Goal: Information Seeking & Learning: Find contact information

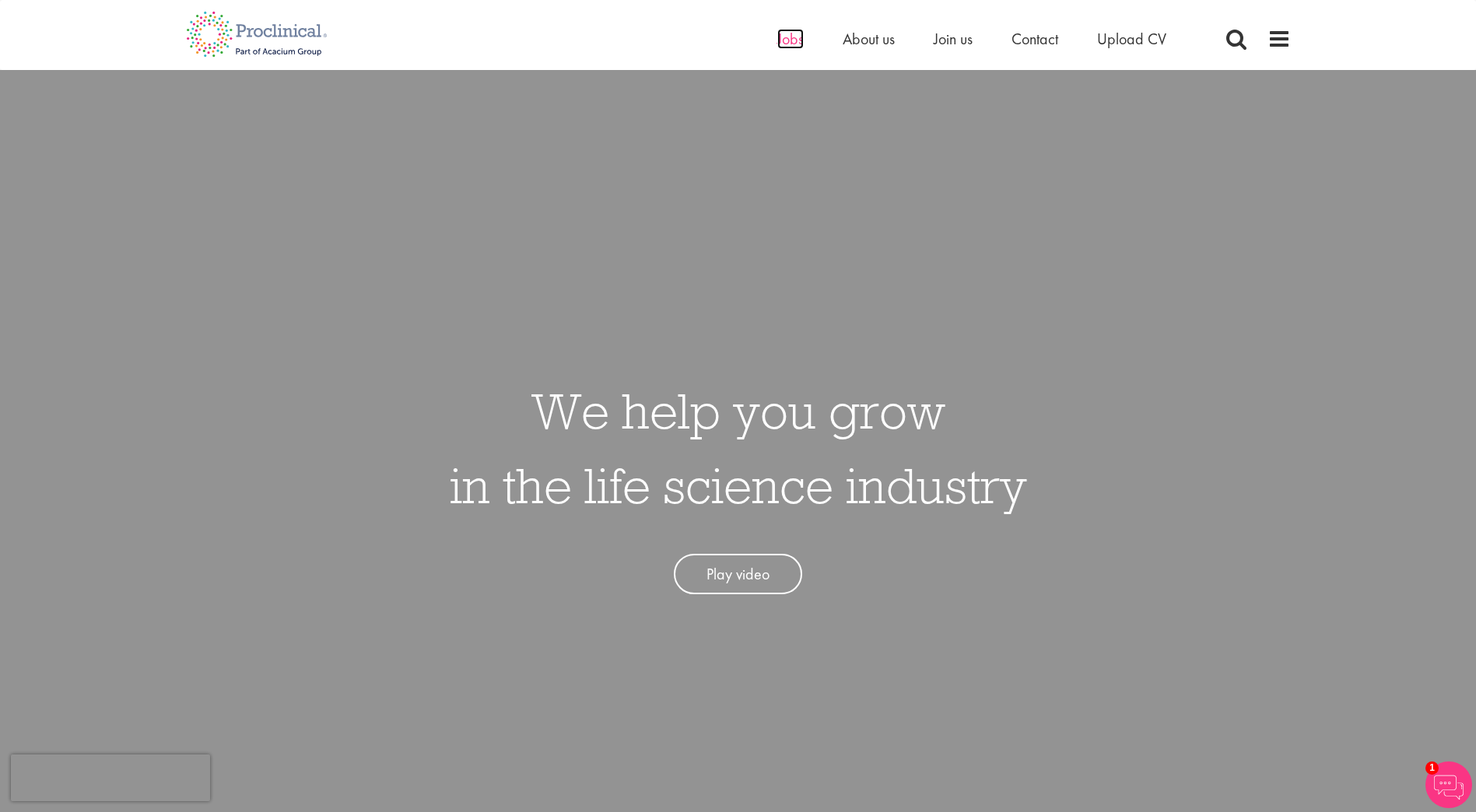
click at [789, 44] on span "Jobs" at bounding box center [790, 39] width 27 height 20
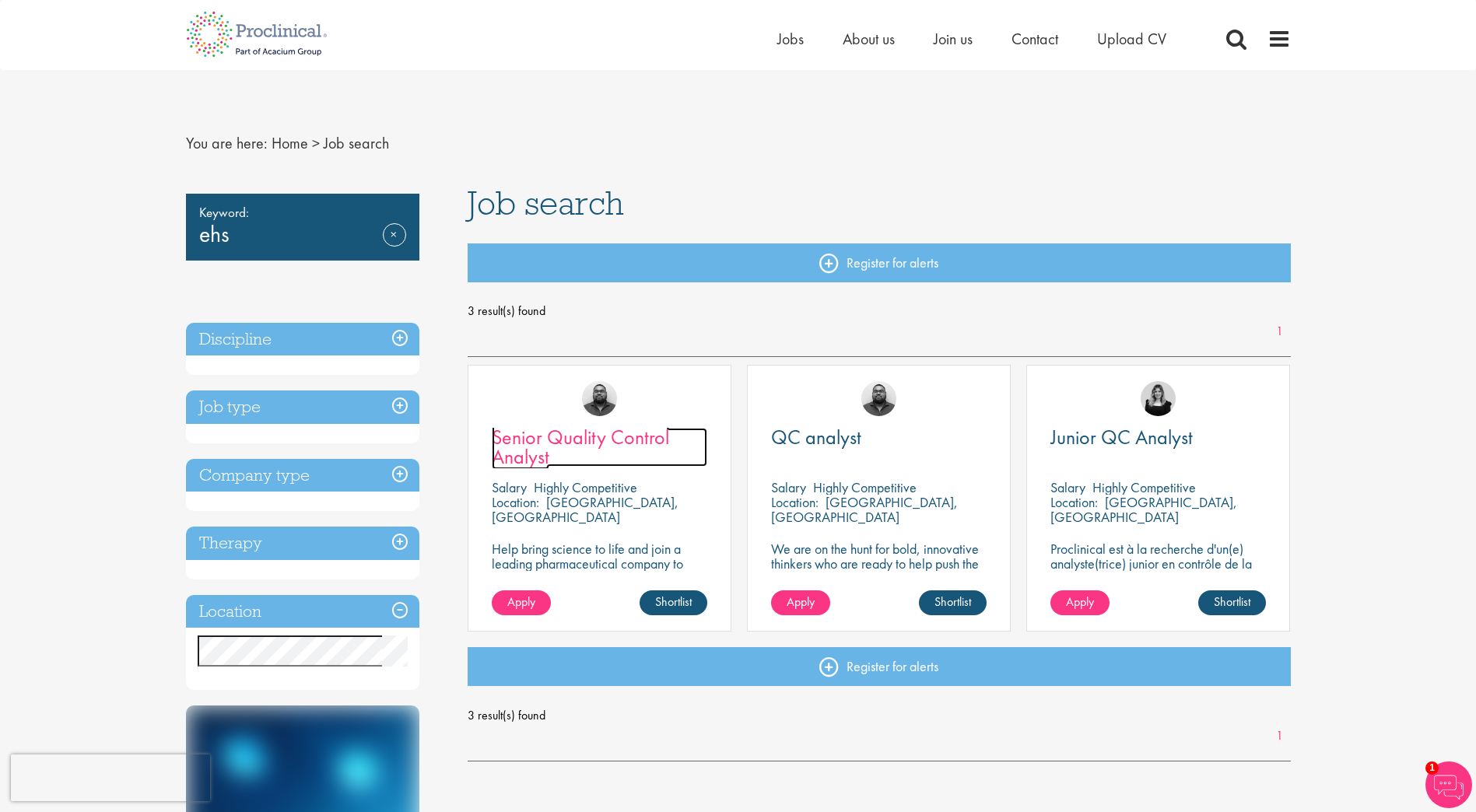
click at [639, 442] on span "Senior Quality Control Analyst" at bounding box center [580, 447] width 178 height 46
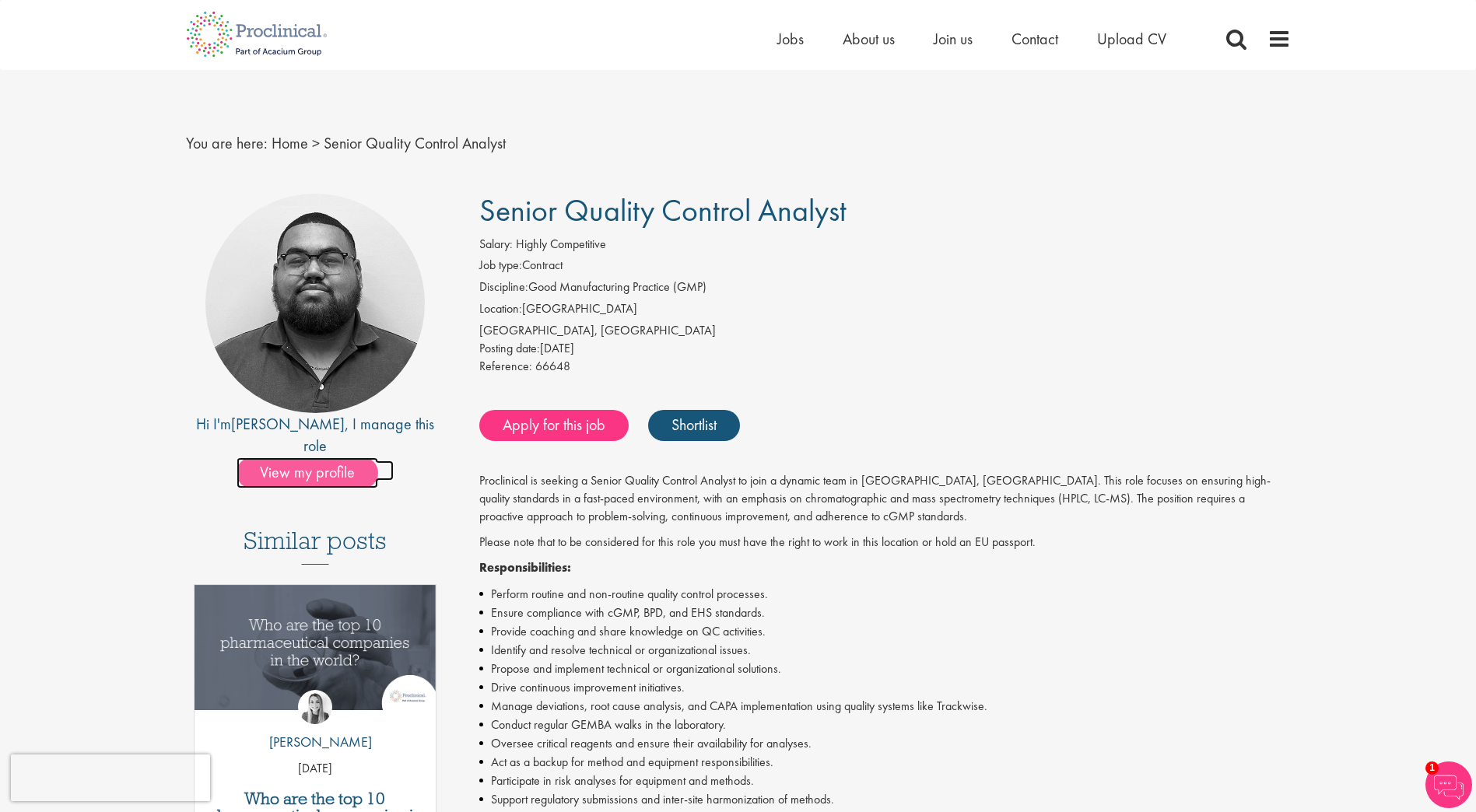
click at [320, 457] on span "View my profile" at bounding box center [307, 472] width 142 height 31
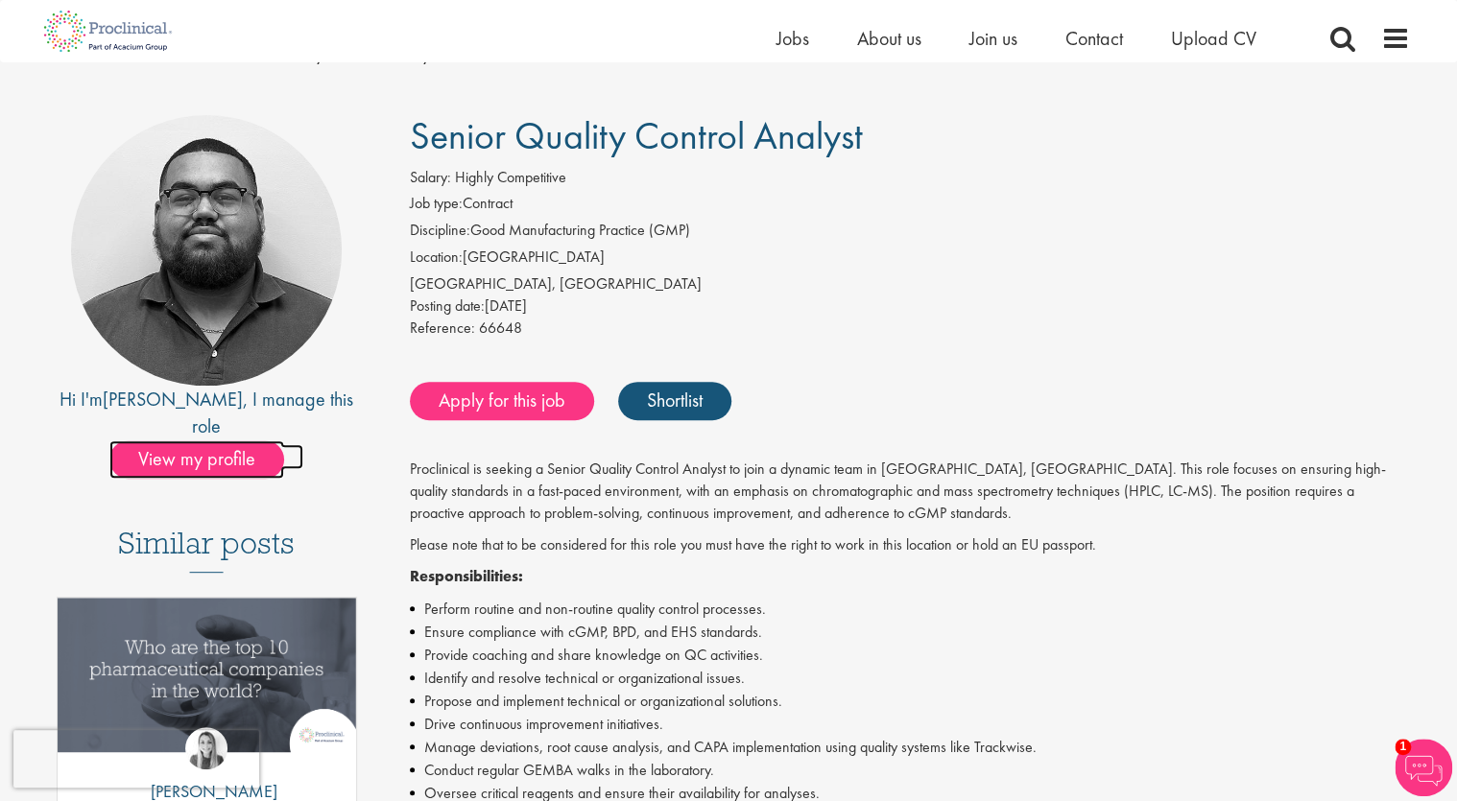
scroll to position [77, 0]
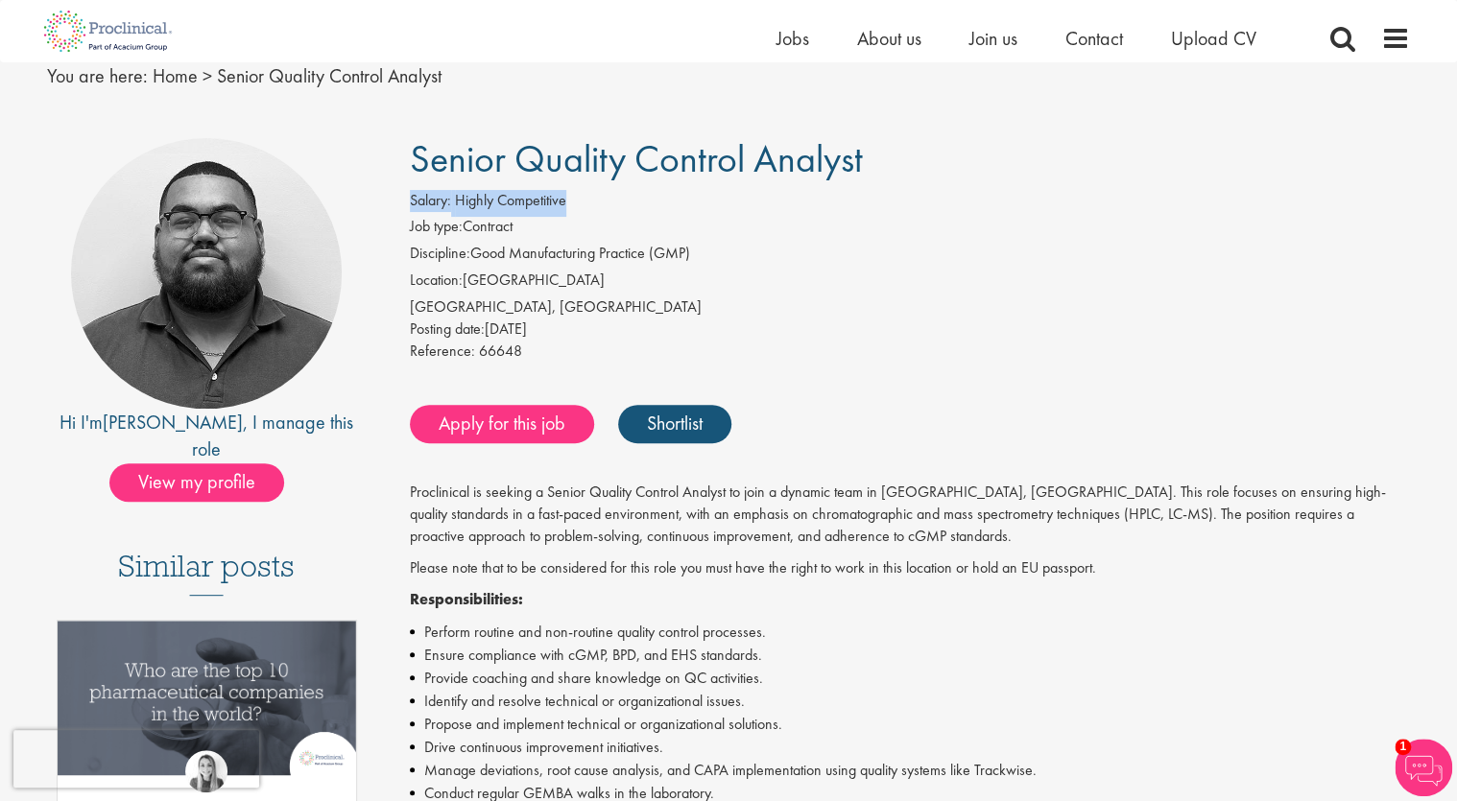
drag, startPoint x: 410, startPoint y: 195, endPoint x: 586, endPoint y: 192, distance: 176.6
click at [586, 192] on div "Salary: Highly Competitive" at bounding box center [910, 203] width 1001 height 27
copy span "Salary: Highly Competitive"
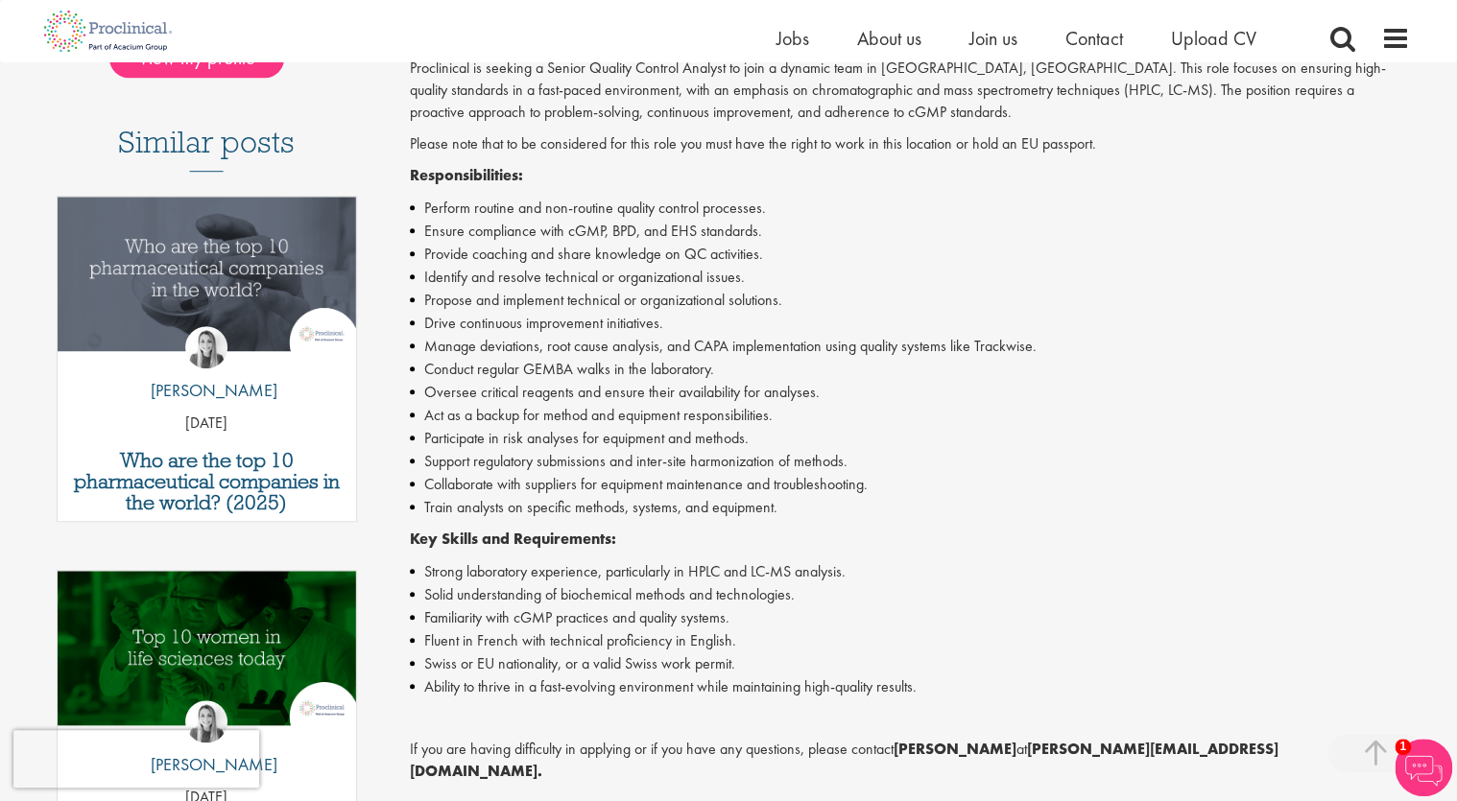
scroll to position [538, 0]
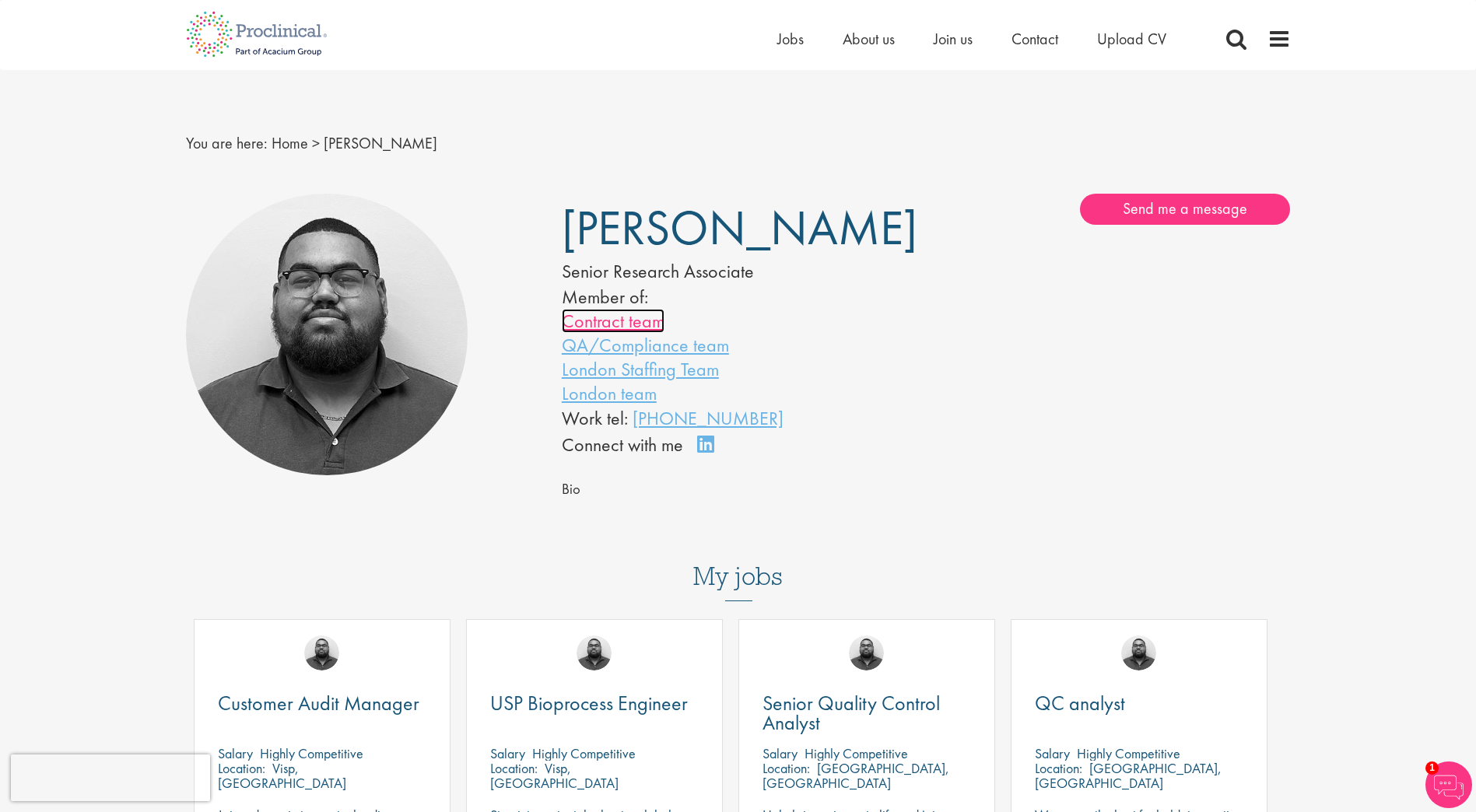
click at [635, 324] on link "Contract team" at bounding box center [613, 321] width 103 height 24
click at [704, 374] on link "London Staffing Team" at bounding box center [640, 370] width 157 height 24
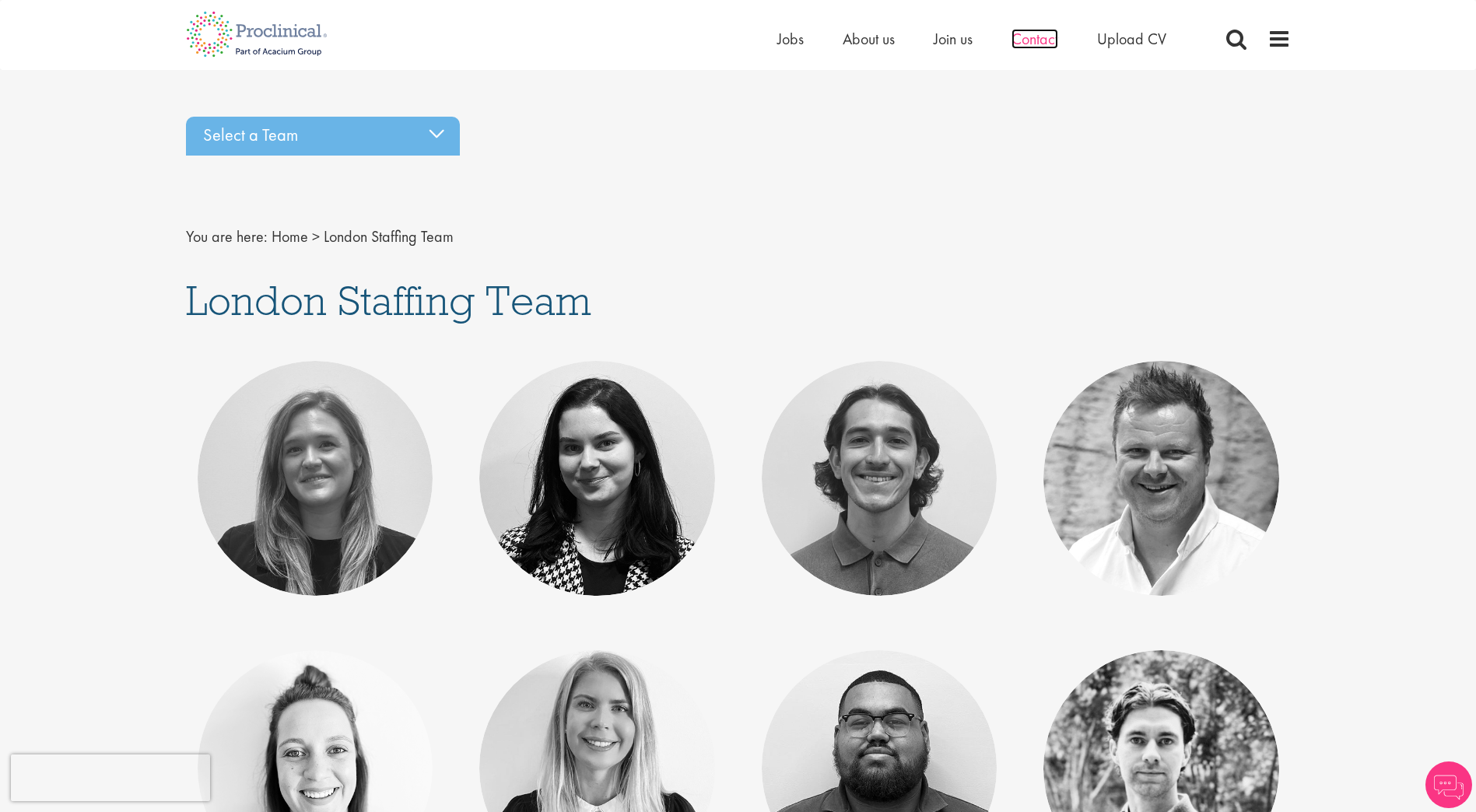
click at [1039, 34] on span "Contact" at bounding box center [1035, 39] width 47 height 20
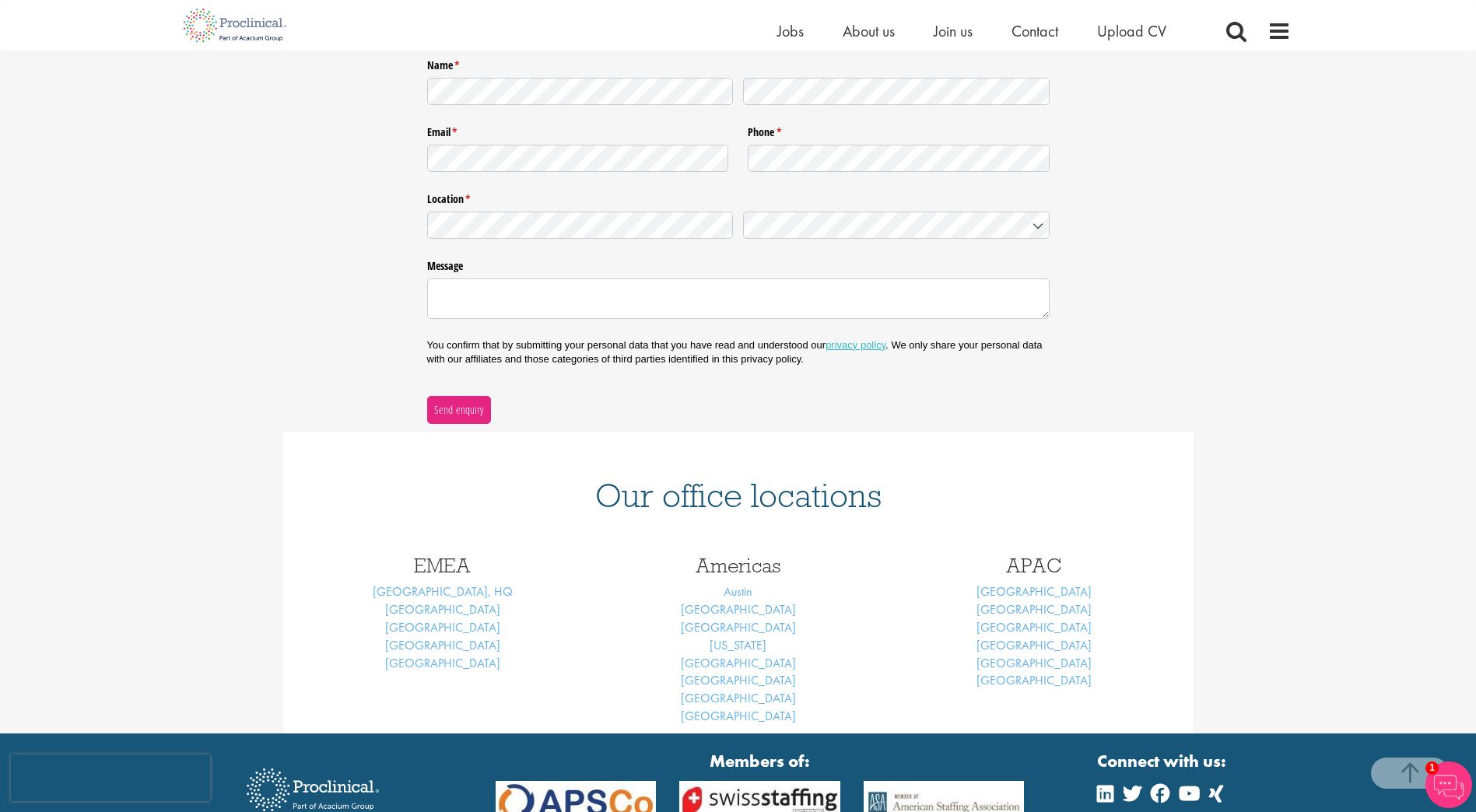
scroll to position [389, 0]
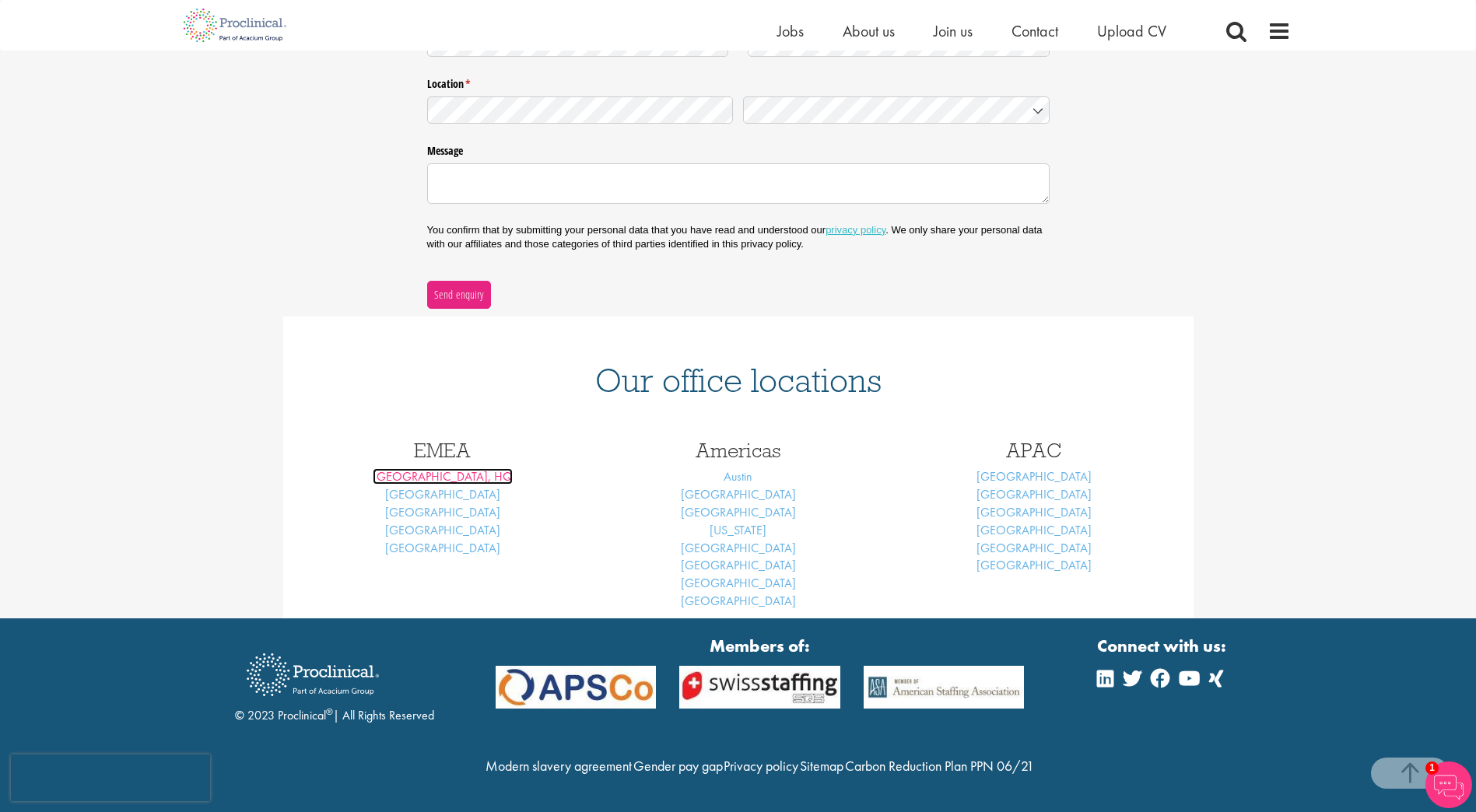
click at [451, 468] on link "[GEOGRAPHIC_DATA], HQ" at bounding box center [443, 477] width 140 height 16
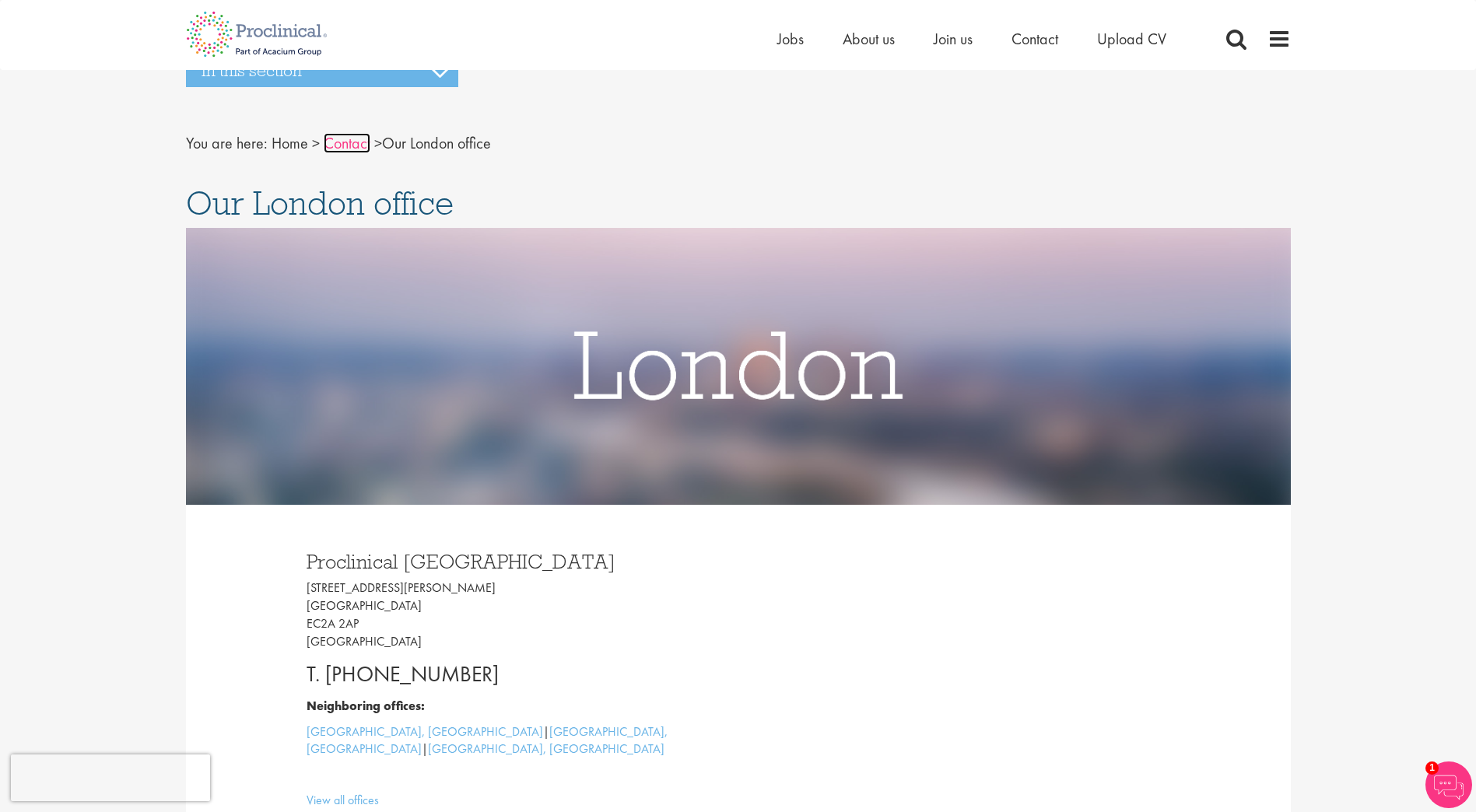
click at [351, 140] on link "Contact" at bounding box center [347, 143] width 47 height 20
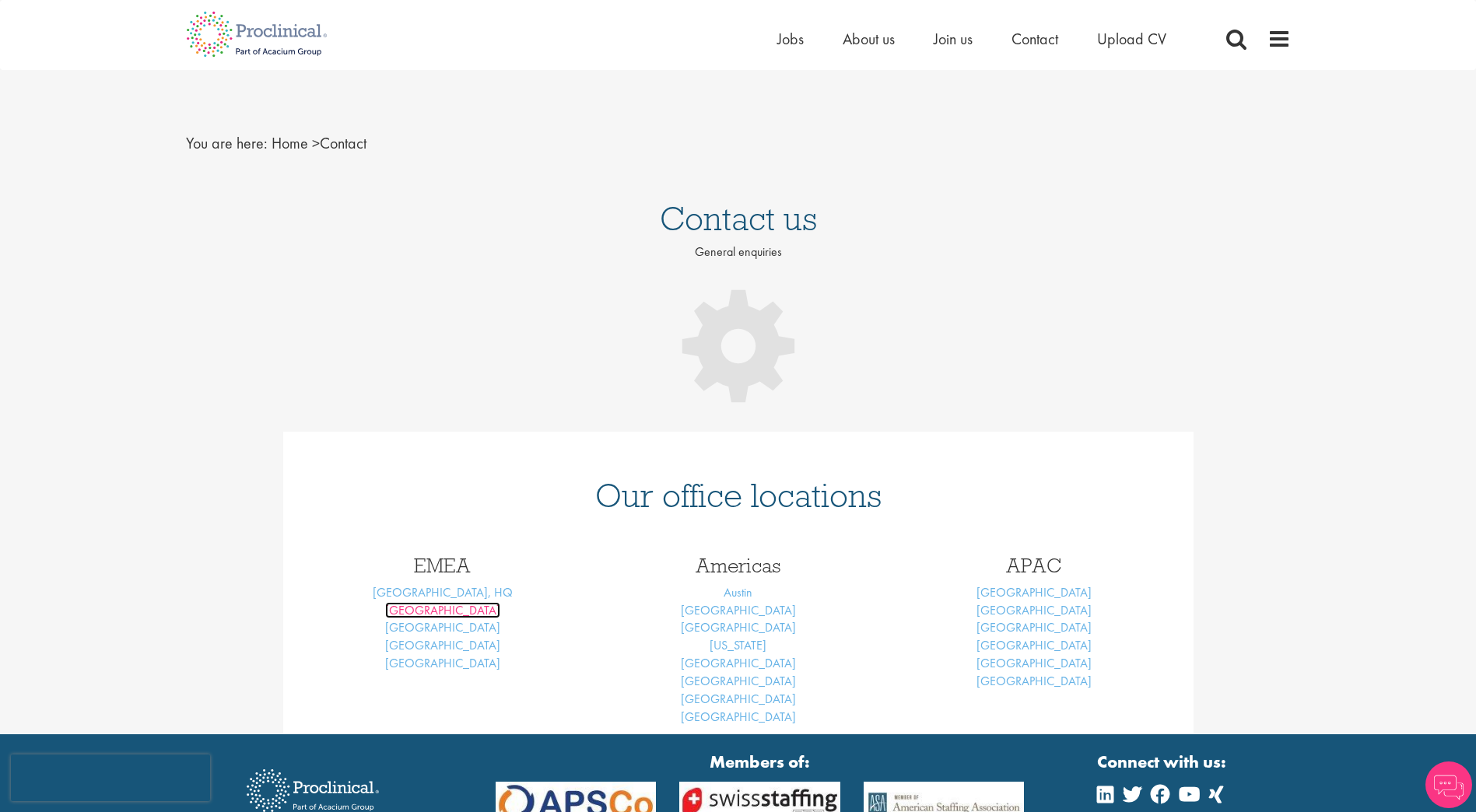
click at [436, 612] on link "[GEOGRAPHIC_DATA]" at bounding box center [443, 610] width 115 height 16
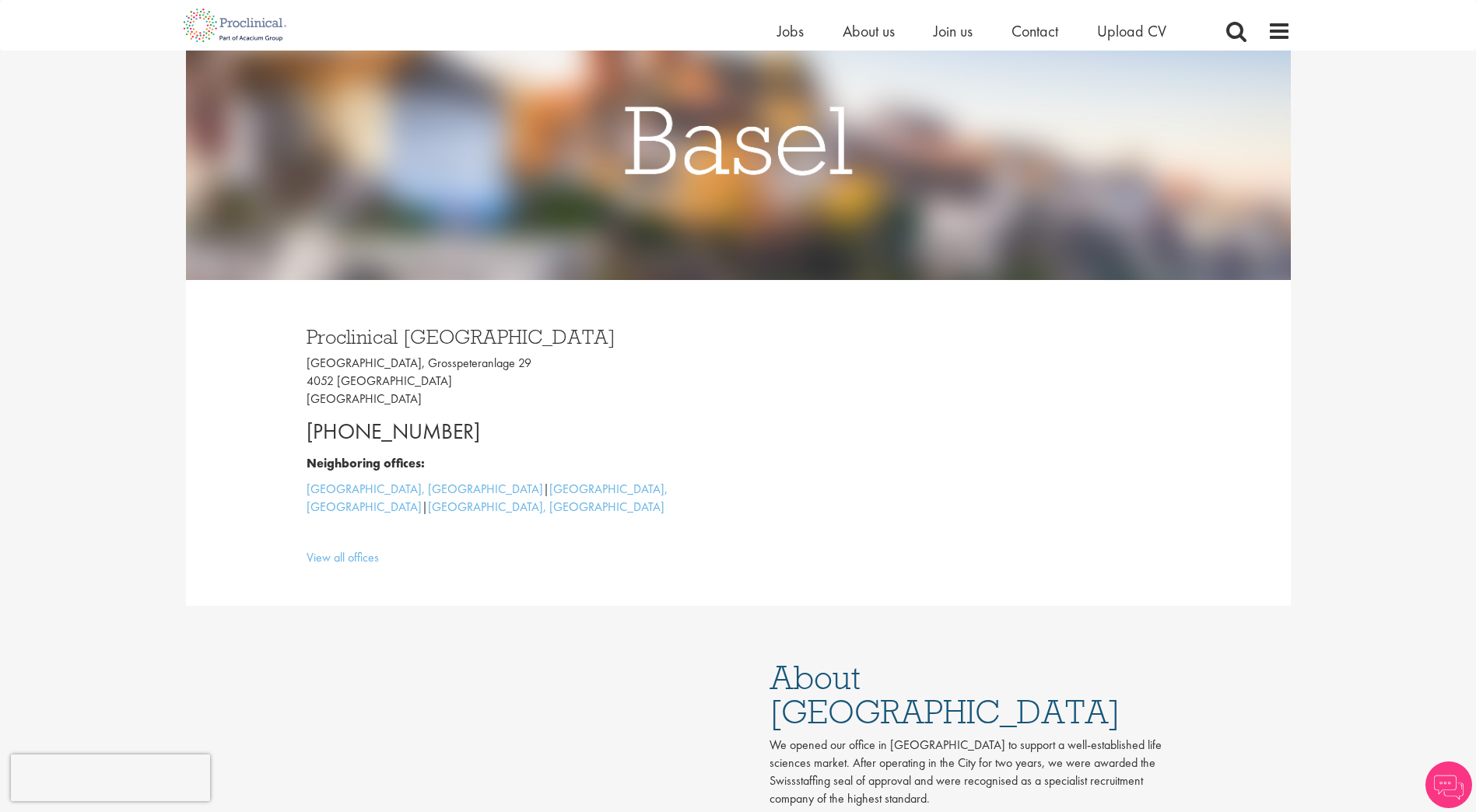
scroll to position [233, 0]
